Goal: Task Accomplishment & Management: Manage account settings

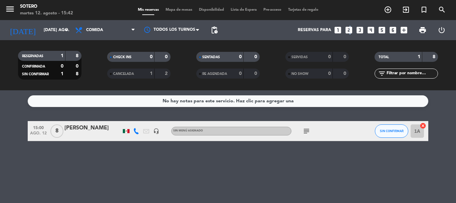
click at [349, 31] on icon "looks_two" at bounding box center [348, 30] width 9 height 9
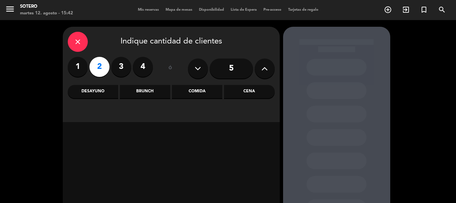
click at [189, 92] on div "Comida" at bounding box center [197, 91] width 50 height 13
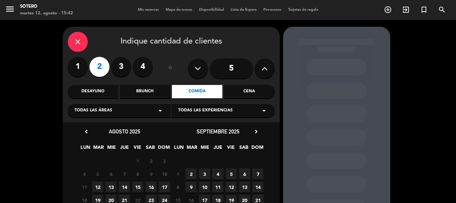
click at [110, 184] on span "13" at bounding box center [110, 186] width 11 height 11
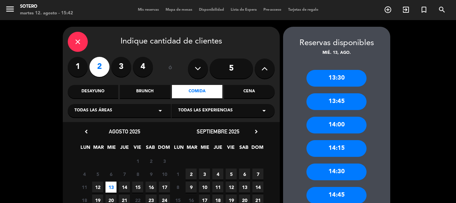
scroll to position [33, 0]
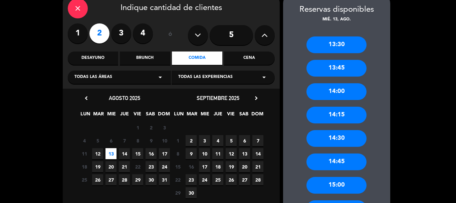
drag, startPoint x: 376, startPoint y: 147, endPoint x: 381, endPoint y: 157, distance: 10.6
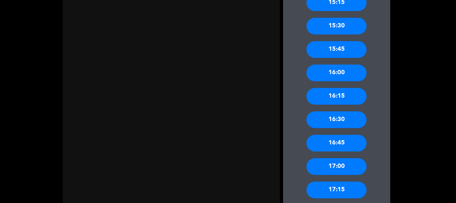
scroll to position [243, 0]
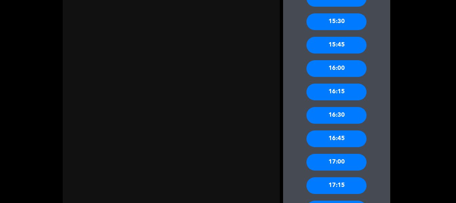
click at [354, 166] on div "17:00" at bounding box center [336, 161] width 60 height 17
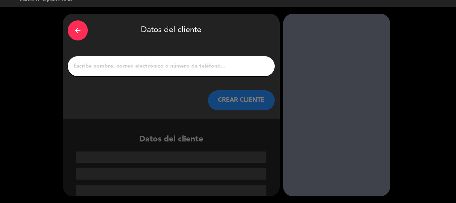
scroll to position [13, 0]
click at [218, 70] on input "1" at bounding box center [171, 65] width 197 height 9
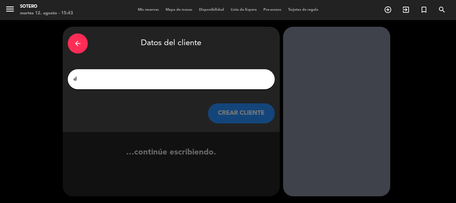
scroll to position [0, 0]
type input "d"
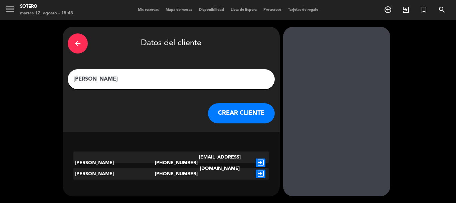
type input "[PERSON_NAME]"
click at [233, 112] on button "CREAR CLIENTE" at bounding box center [241, 113] width 67 height 20
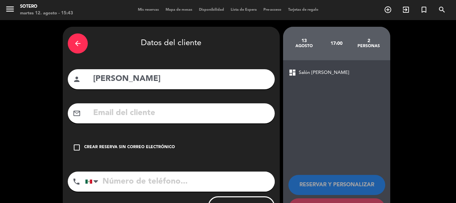
click at [167, 175] on input "tel" at bounding box center [180, 181] width 190 height 20
type input "6241221824"
click at [153, 149] on div "Crear reserva sin correo electrónico" at bounding box center [129, 147] width 91 height 7
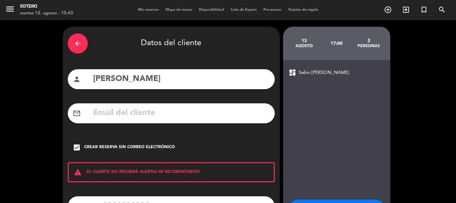
click at [405, 149] on div "arrow_back Datos del cliente person [PERSON_NAME] mail_outline check_box Crear …" at bounding box center [228, 138] width 456 height 237
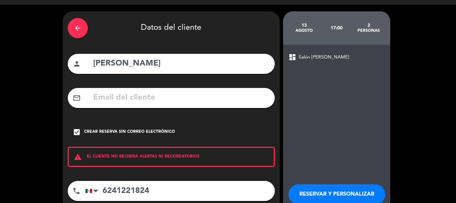
scroll to position [55, 0]
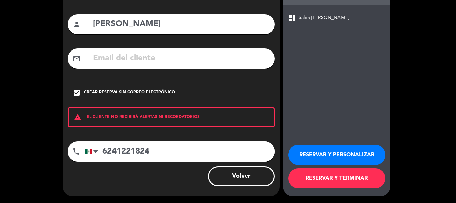
click at [375, 155] on button "RESERVAR Y PERSONALIZAR" at bounding box center [336, 154] width 97 height 20
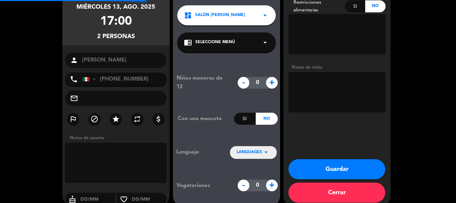
scroll to position [27, 0]
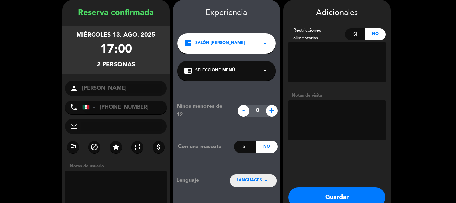
click at [356, 115] on textarea at bounding box center [336, 120] width 97 height 40
type textarea "2 menus degustacion Celebran un aniversario"
click at [367, 193] on button "Guardar" at bounding box center [336, 197] width 97 height 20
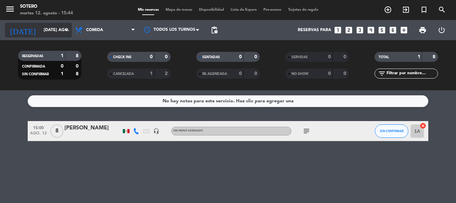
click at [68, 25] on div "[DATE] [DATE] ago. arrow_drop_down" at bounding box center [38, 30] width 67 height 15
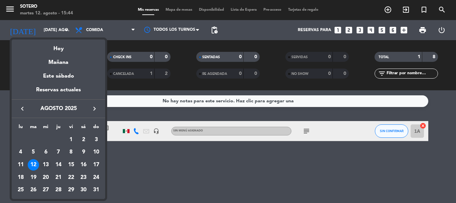
click at [50, 163] on div "13" at bounding box center [45, 164] width 11 height 11
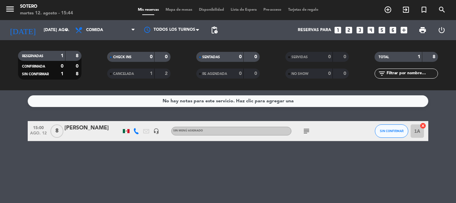
type input "mié. 13 ago."
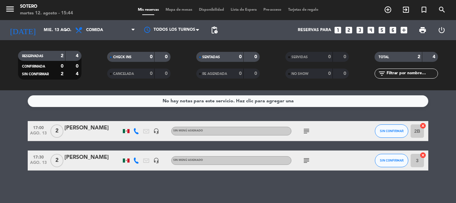
click at [302, 158] on span "subject" at bounding box center [306, 160] width 10 height 8
click at [308, 160] on icon "subject" at bounding box center [306, 160] width 8 height 8
click at [302, 130] on icon "subject" at bounding box center [306, 131] width 8 height 8
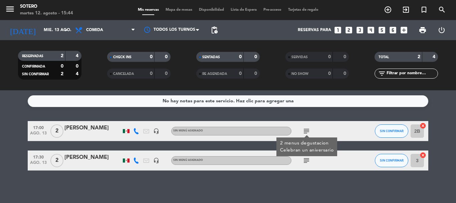
click at [305, 162] on icon "subject" at bounding box center [306, 160] width 8 height 8
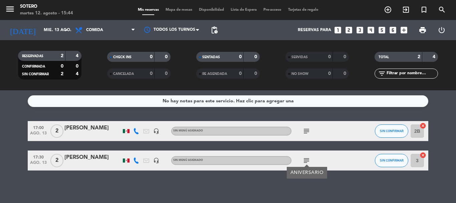
click at [89, 161] on div "[PERSON_NAME]" at bounding box center [92, 157] width 57 height 9
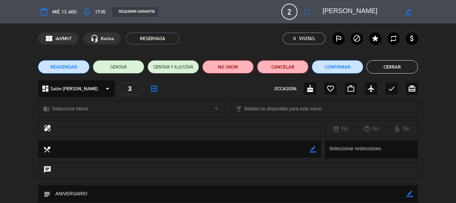
click at [276, 70] on button "Cancelar" at bounding box center [282, 66] width 51 height 13
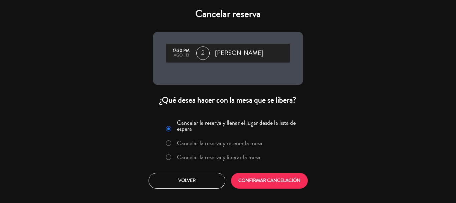
click at [232, 159] on label "Cancelar la reserva y liberar la mesa" at bounding box center [218, 157] width 83 height 6
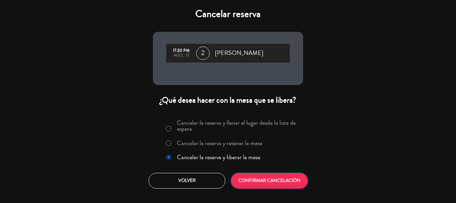
click at [264, 184] on button "CONFIRMAR CANCELACIÓN" at bounding box center [269, 180] width 77 height 16
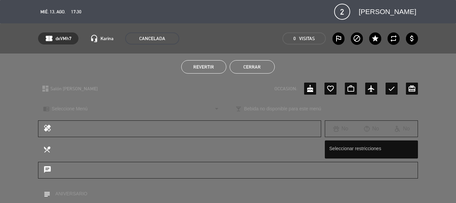
click at [432, 64] on div "Revertir Cerrar" at bounding box center [228, 66] width 456 height 27
click at [250, 64] on button "Cerrar" at bounding box center [252, 66] width 45 height 13
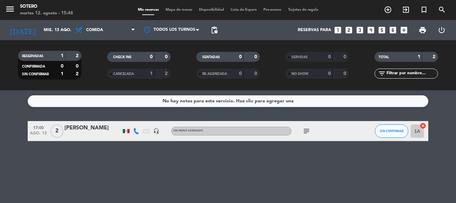
click at [309, 136] on div "subject" at bounding box center [321, 131] width 60 height 20
click at [305, 132] on icon "subject" at bounding box center [306, 131] width 8 height 8
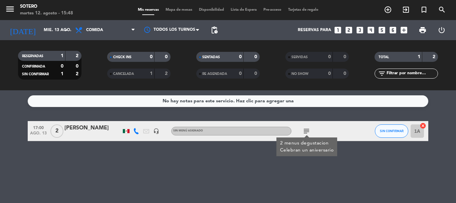
click at [307, 132] on icon "subject" at bounding box center [306, 131] width 8 height 8
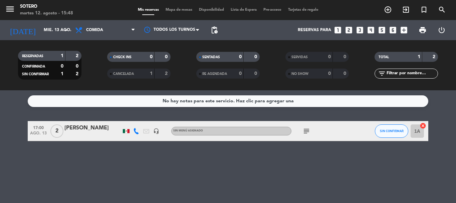
click at [99, 127] on div "[PERSON_NAME]" at bounding box center [92, 127] width 57 height 9
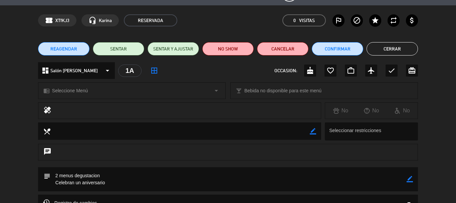
scroll to position [33, 0]
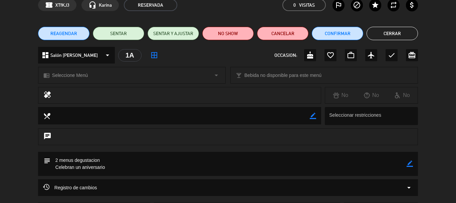
click at [408, 165] on icon "border_color" at bounding box center [409, 163] width 6 height 6
click at [123, 162] on textarea at bounding box center [228, 163] width 356 height 24
click at [102, 158] on textarea at bounding box center [228, 163] width 356 height 24
type textarea "2 menús degustación con mariadaje Celebran un aniversario"
click at [407, 166] on icon at bounding box center [409, 163] width 6 height 6
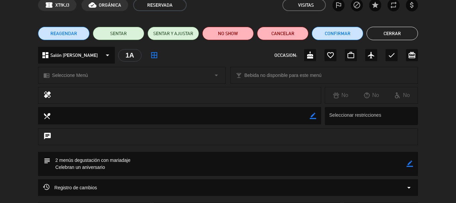
click at [407, 30] on button "Cerrar" at bounding box center [391, 33] width 51 height 13
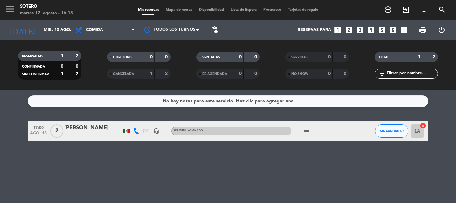
click at [308, 128] on icon "subject" at bounding box center [306, 131] width 8 height 8
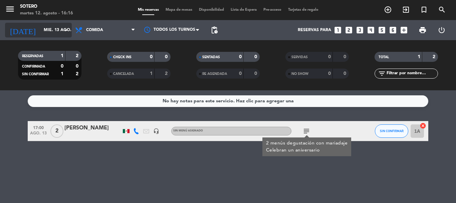
click at [61, 29] on input "mié. 13 ago." at bounding box center [68, 29] width 56 height 11
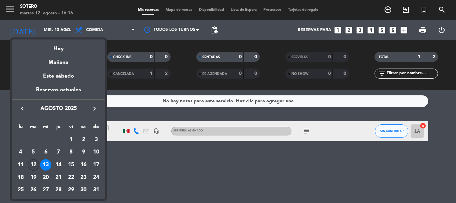
click at [32, 162] on div "12" at bounding box center [33, 164] width 11 height 11
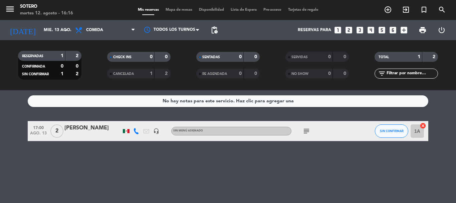
type input "[DATE] ago."
click at [65, 27] on icon "arrow_drop_down" at bounding box center [66, 30] width 8 height 8
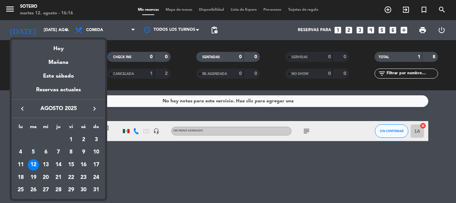
click at [184, 81] on div at bounding box center [228, 101] width 456 height 203
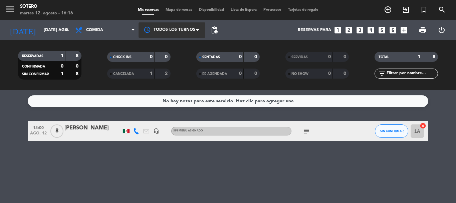
click at [188, 30] on div at bounding box center [171, 29] width 67 height 15
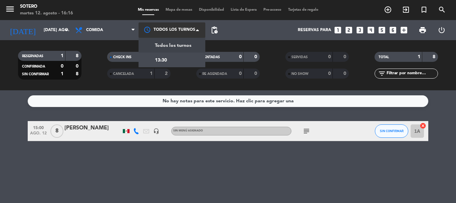
click at [180, 46] on span "Todos los turnos" at bounding box center [173, 46] width 36 height 8
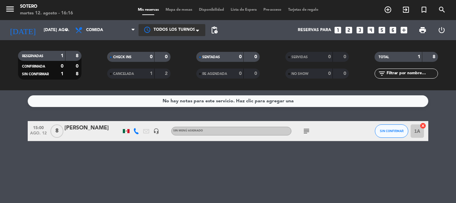
click at [308, 128] on icon "subject" at bounding box center [306, 131] width 8 height 8
